Goal: Task Accomplishment & Management: Manage account settings

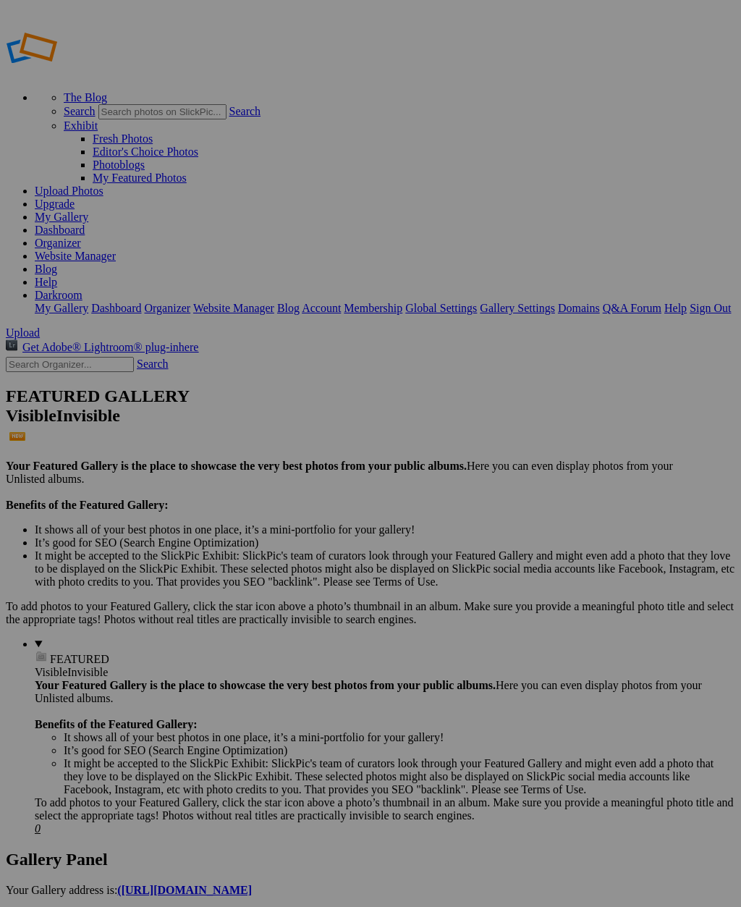
click at [238, 508] on span "Yes" at bounding box center [229, 509] width 17 height 12
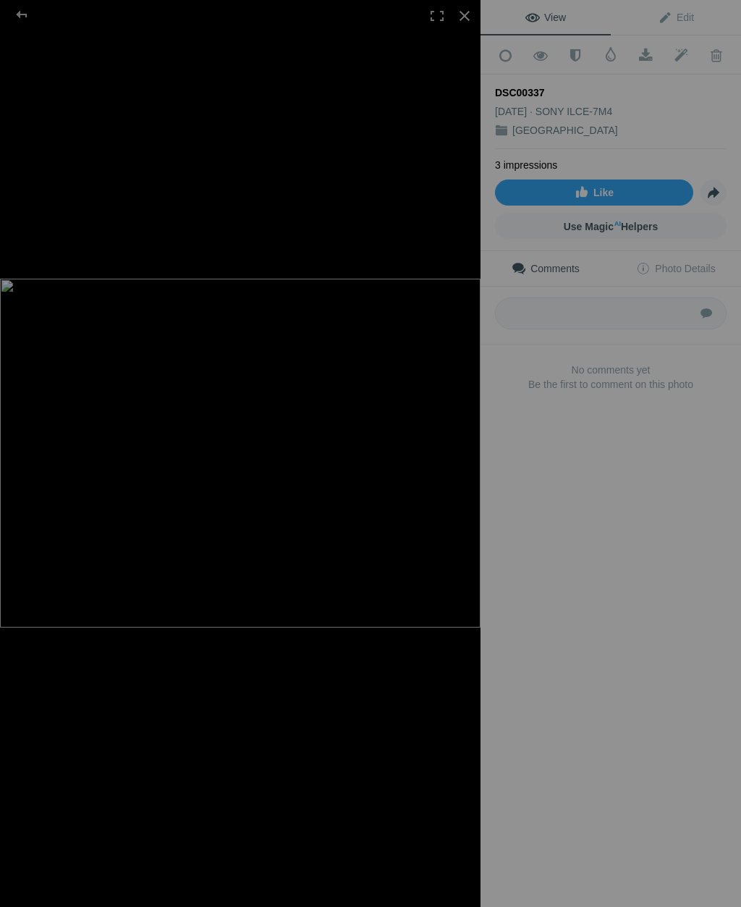
click at [465, 26] on div at bounding box center [465, 16] width 32 height 32
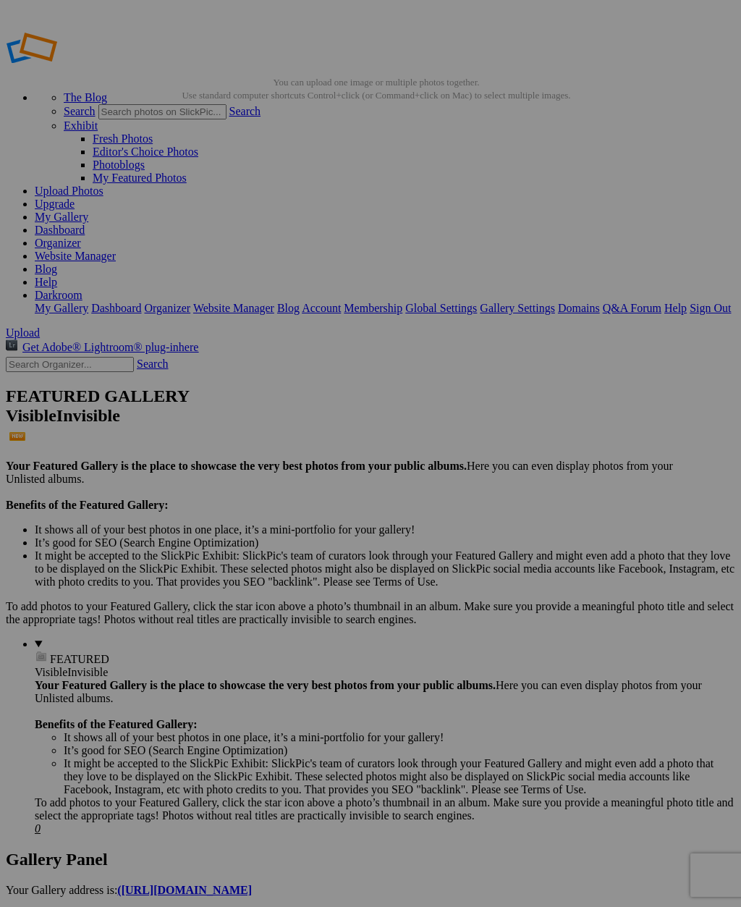
click at [600, 302] on link "Domains" at bounding box center [579, 308] width 42 height 12
click at [116, 250] on link "Website Manager" at bounding box center [75, 256] width 81 height 12
